Goal: Transaction & Acquisition: Purchase product/service

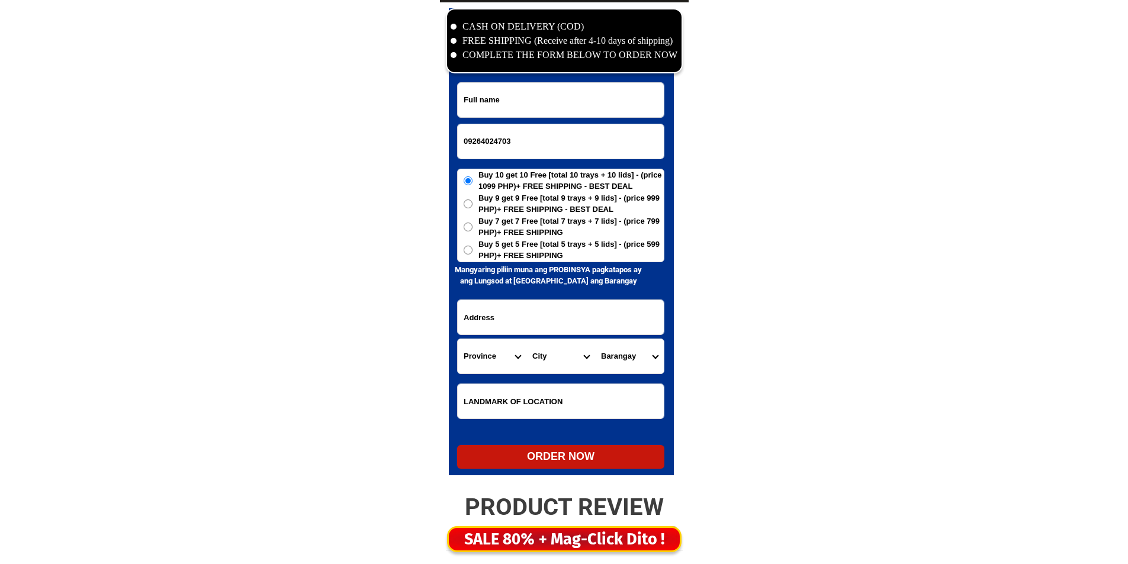
scroll to position [5722, 0]
click at [577, 105] on input "Input full_name" at bounding box center [561, 100] width 206 height 34
paste input "[PERSON_NAME]"
drag, startPoint x: 635, startPoint y: 2, endPoint x: 682, endPoint y: -52, distance: 71.4
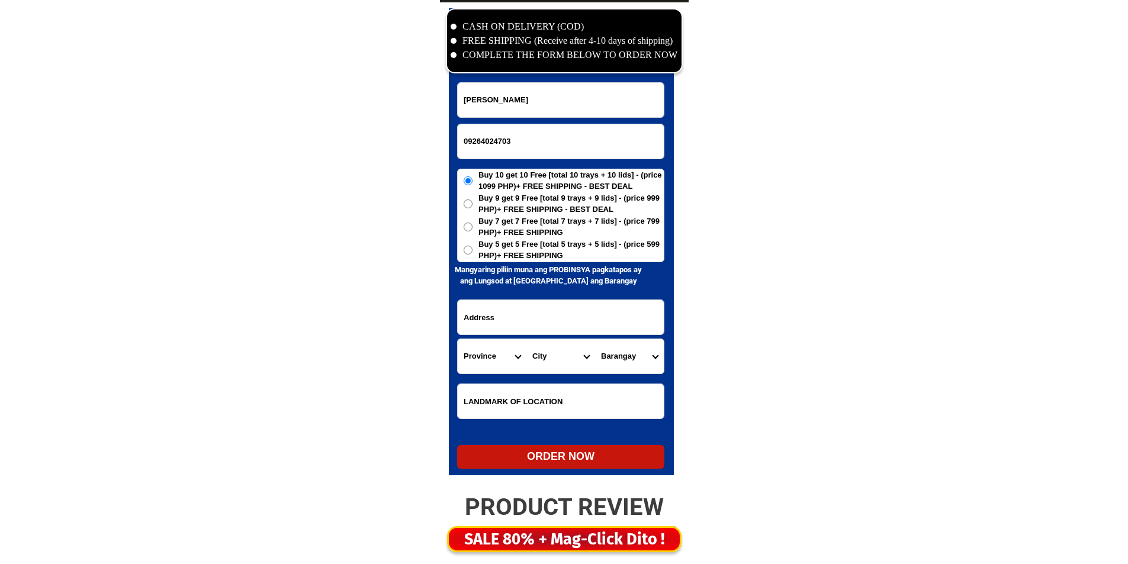
type input "[PERSON_NAME]"
click at [558, 263] on form "[PERSON_NAME] 09264024703 ORDER NOW Province [GEOGRAPHIC_DATA] [GEOGRAPHIC_DATA…" at bounding box center [560, 275] width 207 height 387
click at [560, 250] on span "Buy 5 get 5 Free [total 5 trays + 5 lids] - (price 599 PHP)+ FREE SHIPPING" at bounding box center [571, 250] width 185 height 23
click at [473, 250] on input "Buy 5 get 5 Free [total 5 trays + 5 lids] - (price 599 PHP)+ FREE SHIPPING" at bounding box center [468, 250] width 9 height 9
radio input "true"
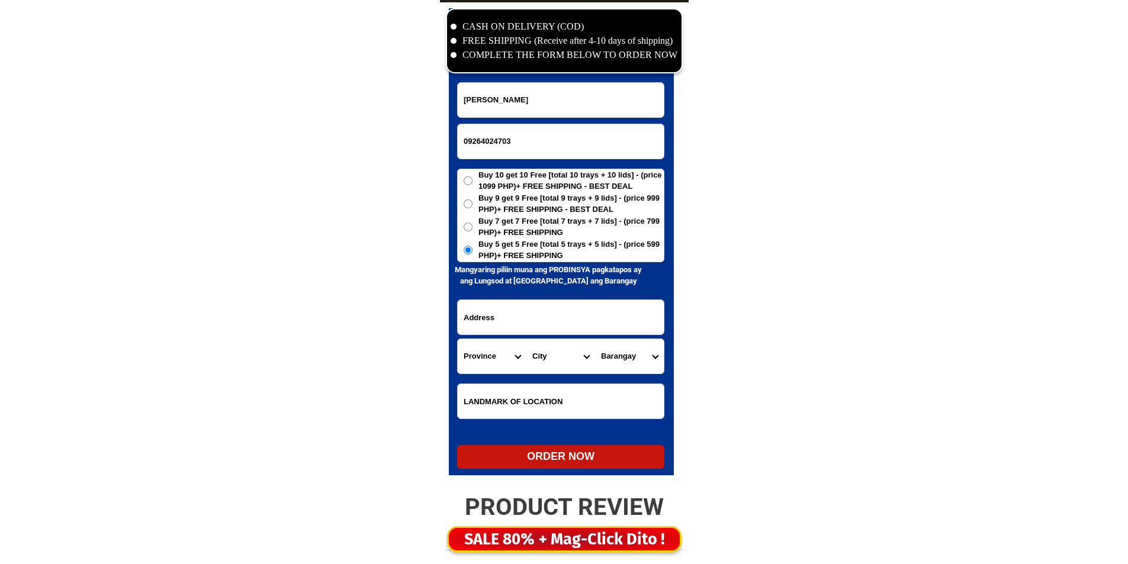
click at [511, 346] on select "Province [GEOGRAPHIC_DATA] [GEOGRAPHIC_DATA][PERSON_NAME][GEOGRAPHIC_DATA][GEOG…" at bounding box center [492, 356] width 69 height 34
click at [587, 309] on input "Input address" at bounding box center [561, 317] width 206 height 34
paste input "c/0 gennen c. [PERSON_NAME] gampis, sicaysb [GEOGRAPHIC_DATA], [GEOGRAPHIC_DATA]"
type input "c/0 gennen c. [PERSON_NAME] gampis, sicaysb [GEOGRAPHIC_DATA], [GEOGRAPHIC_DATA]"
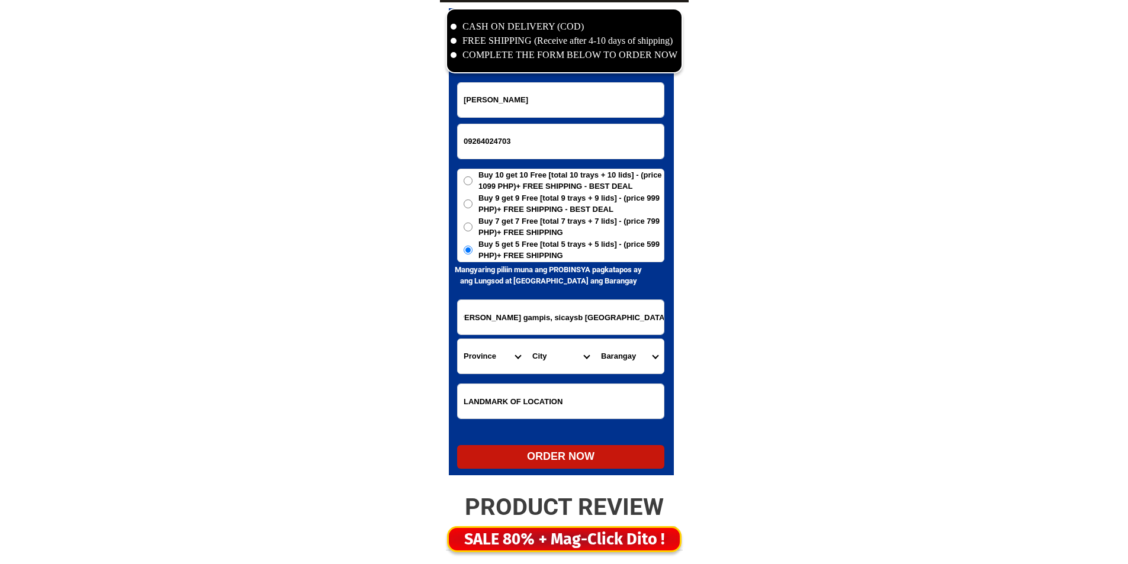
scroll to position [0, 0]
click at [487, 356] on select "Province [GEOGRAPHIC_DATA] [GEOGRAPHIC_DATA][PERSON_NAME][GEOGRAPHIC_DATA][GEOG…" at bounding box center [492, 356] width 69 height 34
select select "63_800"
click at [458, 339] on select "Province [GEOGRAPHIC_DATA] [GEOGRAPHIC_DATA][PERSON_NAME][GEOGRAPHIC_DATA][GEOG…" at bounding box center [492, 356] width 69 height 34
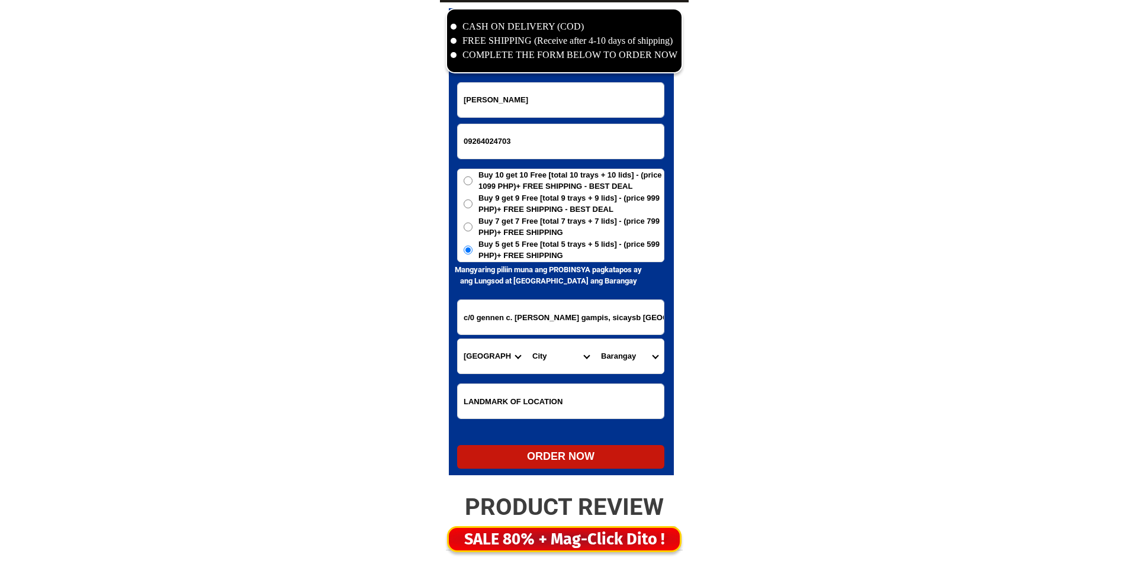
scroll to position [0, 59]
drag, startPoint x: 556, startPoint y: 319, endPoint x: 636, endPoint y: 330, distance: 80.7
click at [554, 367] on select "City [PERSON_NAME]-city [GEOGRAPHIC_DATA]-city [GEOGRAPHIC_DATA][PERSON_NAME] K…" at bounding box center [561, 356] width 69 height 34
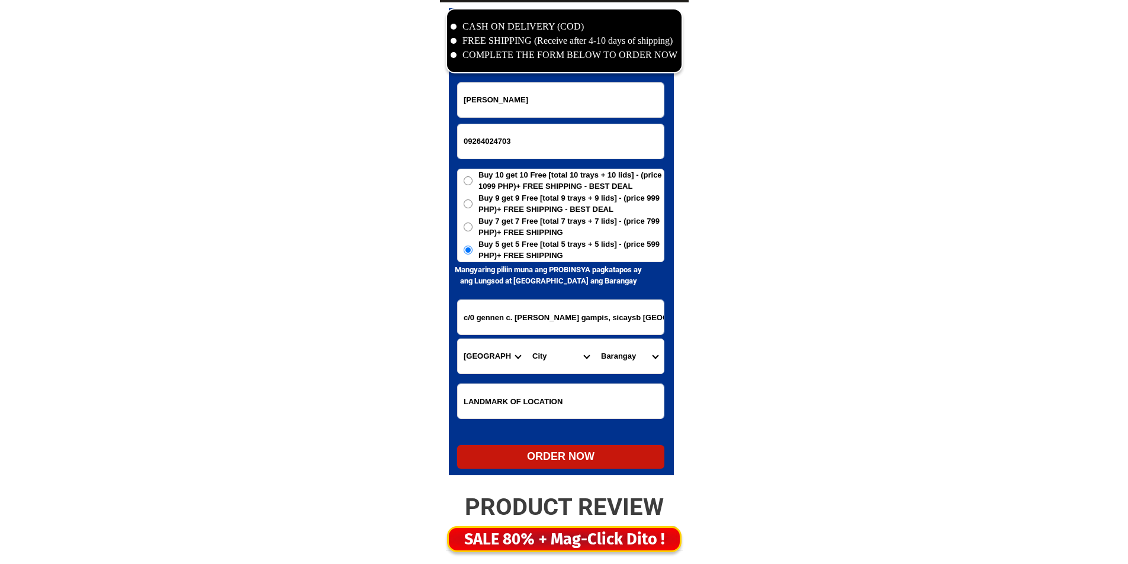
select select "63_8001829"
click at [527, 339] on select "City [PERSON_NAME]-city [GEOGRAPHIC_DATA]-city [GEOGRAPHIC_DATA][PERSON_NAME] K…" at bounding box center [561, 356] width 69 height 34
click at [625, 361] on select "Barangay Barra (pob.) Biasong (pob.) Central (pob.) Cogon Dicayas Diwan Estaca …" at bounding box center [629, 356] width 69 height 34
select select "63_80018299534"
click at [625, 361] on select "Barangay Barra (pob.) Biasong (pob.) Central (pob.) Cogon Dicayas Diwan Estaca …" at bounding box center [629, 356] width 69 height 34
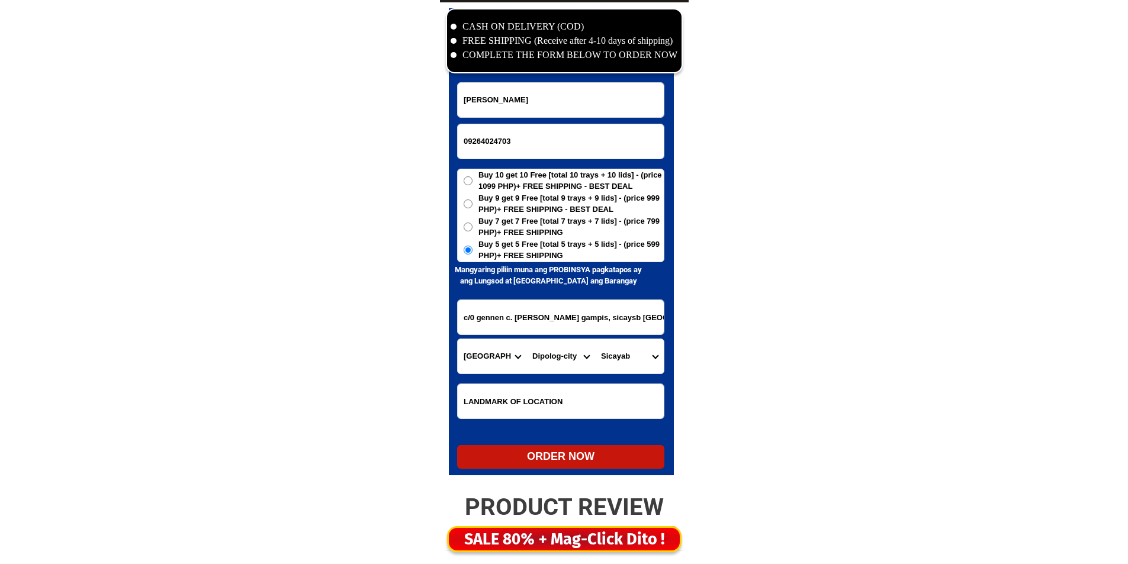
click at [566, 461] on div "ORDER NOW" at bounding box center [560, 457] width 207 height 16
radio input "true"
